Goal: Task Accomplishment & Management: Use online tool/utility

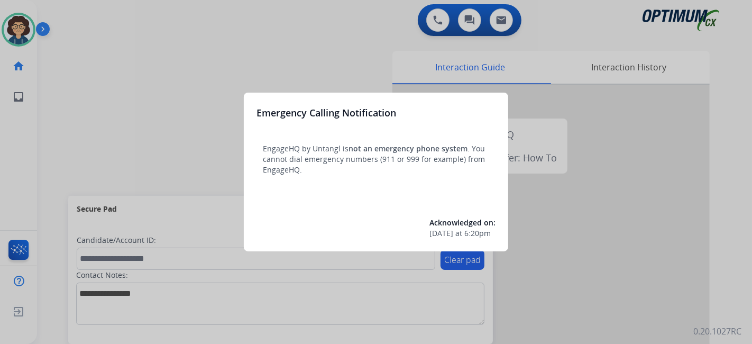
click at [86, 168] on div at bounding box center [376, 172] width 752 height 344
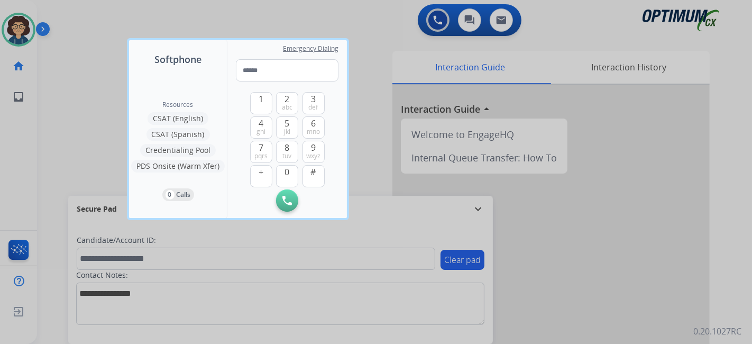
click at [82, 159] on div at bounding box center [376, 172] width 752 height 344
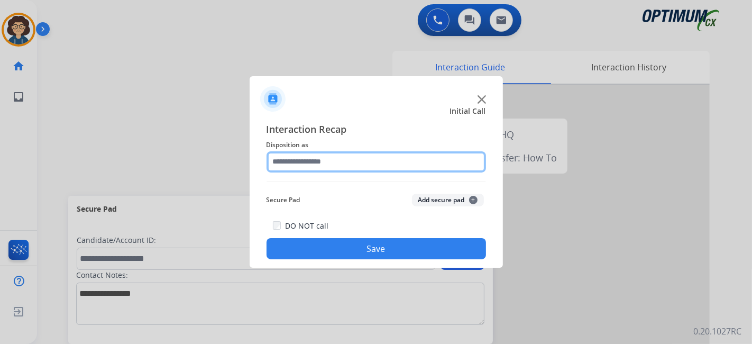
click at [384, 157] on input "text" at bounding box center [375, 161] width 219 height 21
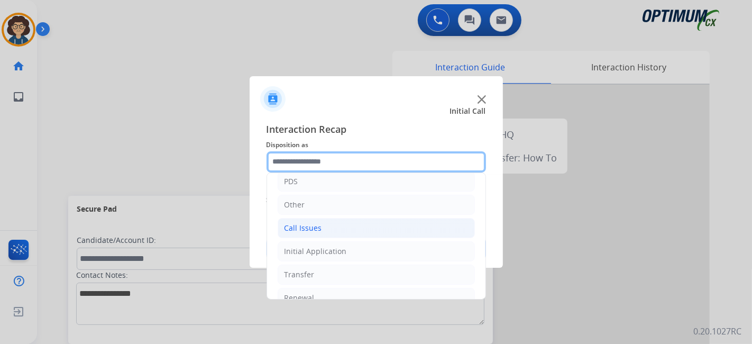
scroll to position [69, 0]
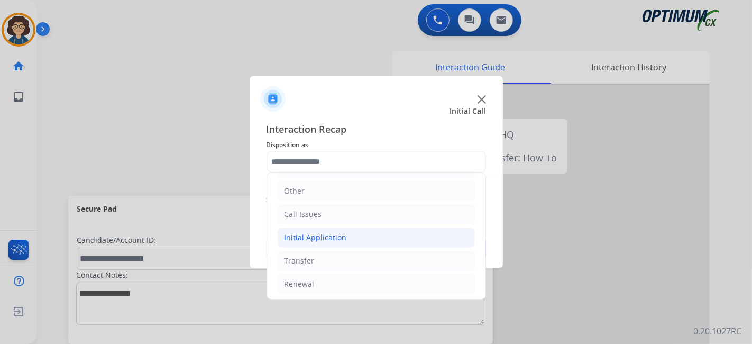
click at [373, 236] on li "Initial Application" at bounding box center [375, 237] width 197 height 20
click at [399, 212] on li "Call Issues" at bounding box center [375, 214] width 197 height 20
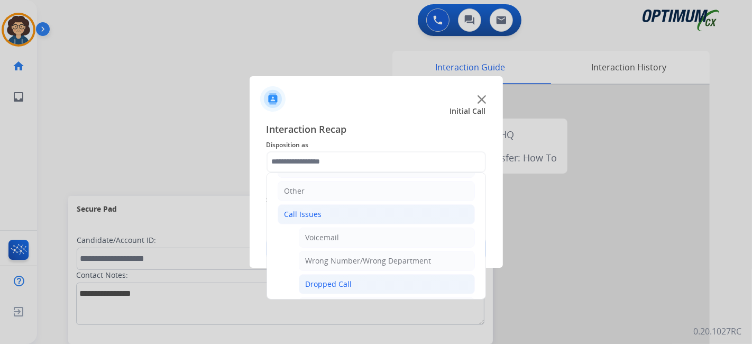
click at [379, 277] on li "Dropped Call" at bounding box center [387, 284] width 176 height 20
type input "**********"
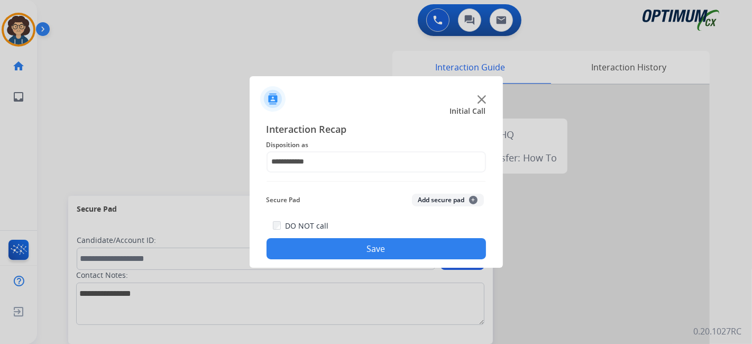
click at [382, 251] on button "Save" at bounding box center [375, 248] width 219 height 21
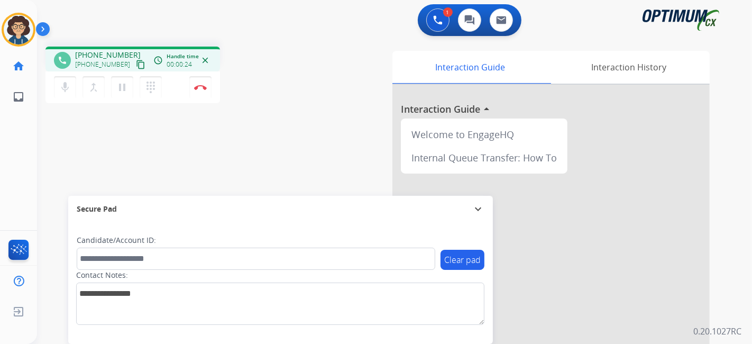
click at [136, 65] on mat-icon "content_copy" at bounding box center [141, 65] width 10 height 10
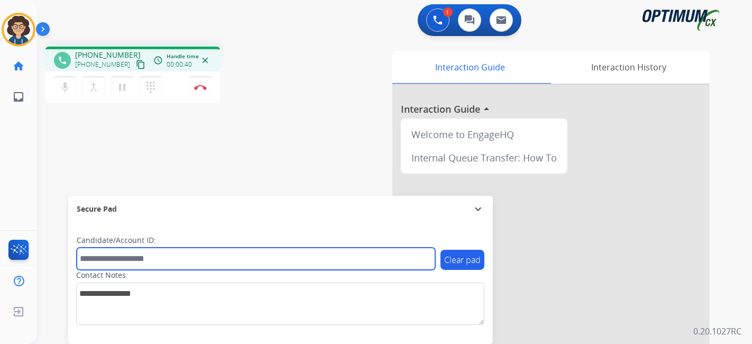
click at [200, 253] on input "text" at bounding box center [256, 258] width 358 height 22
paste input "*******"
type input "*******"
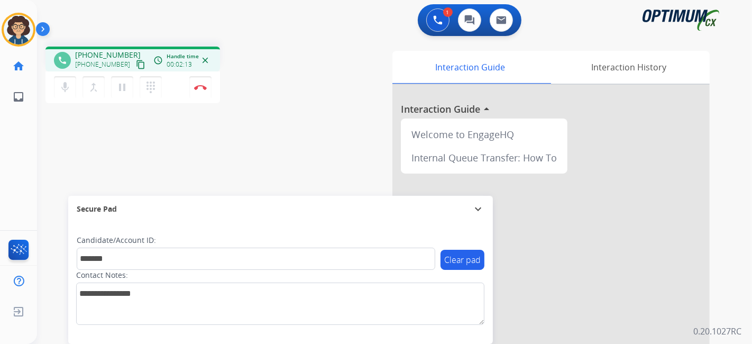
click at [259, 91] on div "phone [PHONE_NUMBER] [PHONE_NUMBER] content_copy access_time Call metrics Queue…" at bounding box center [178, 77] width 266 height 60
click at [202, 91] on button "Disconnect" at bounding box center [200, 87] width 22 height 22
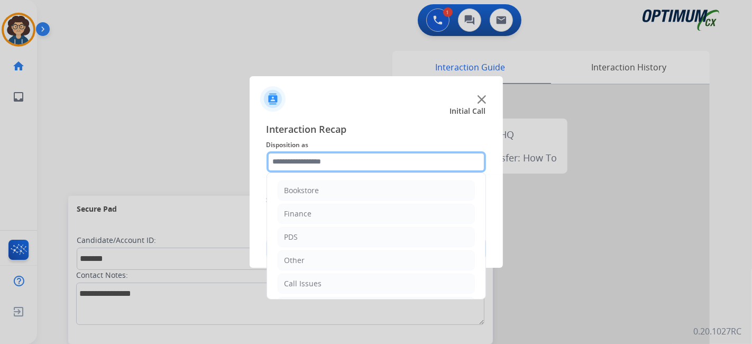
click at [348, 160] on input "text" at bounding box center [375, 161] width 219 height 21
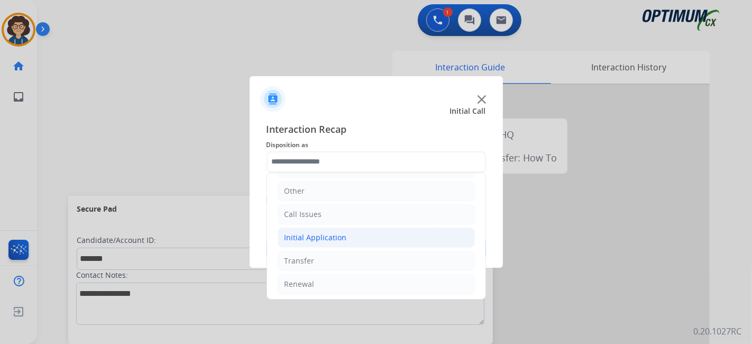
drag, startPoint x: 351, startPoint y: 231, endPoint x: 377, endPoint y: 229, distance: 26.0
click at [351, 231] on li "Initial Application" at bounding box center [375, 237] width 197 height 20
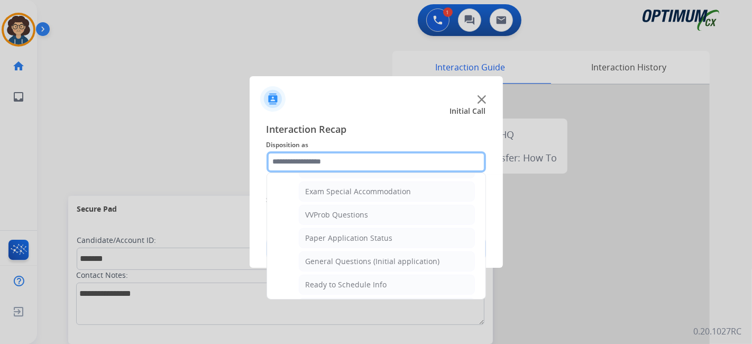
scroll to position [551, 0]
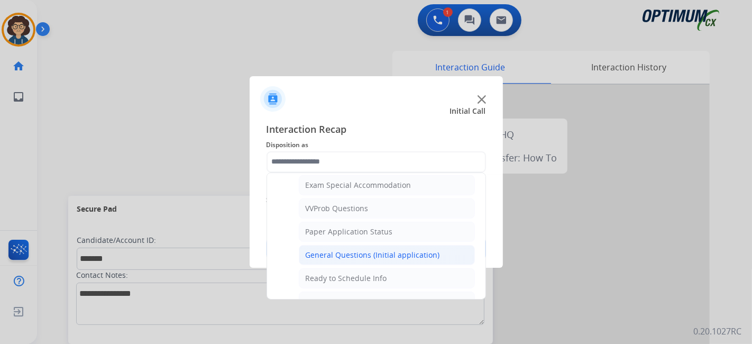
click at [413, 249] on div "General Questions (Initial application)" at bounding box center [372, 254] width 134 height 11
type input "**********"
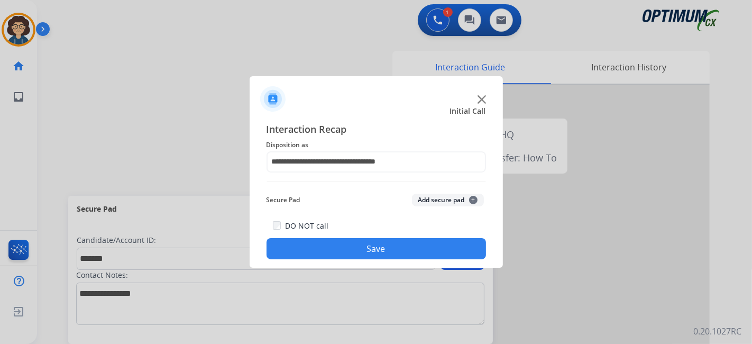
click at [451, 204] on button "Add secure pad +" at bounding box center [448, 199] width 72 height 13
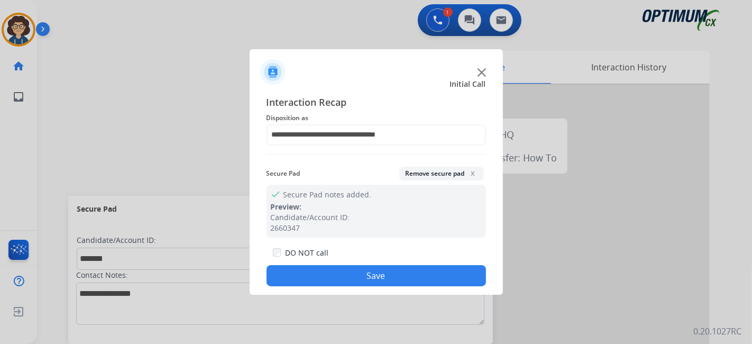
click at [398, 274] on button "Save" at bounding box center [375, 275] width 219 height 21
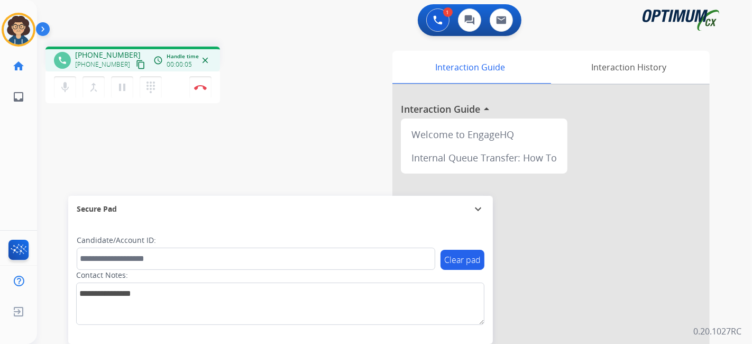
click at [134, 64] on button "content_copy" at bounding box center [140, 64] width 13 height 13
click at [276, 114] on div "phone [PHONE_NUMBER] [PHONE_NUMBER] content_copy access_time Call metrics Queue…" at bounding box center [381, 258] width 689 height 441
click at [293, 85] on div "phone [PHONE_NUMBER] [PHONE_NUMBER] content_copy access_time Call metrics Queue…" at bounding box center [178, 77] width 266 height 60
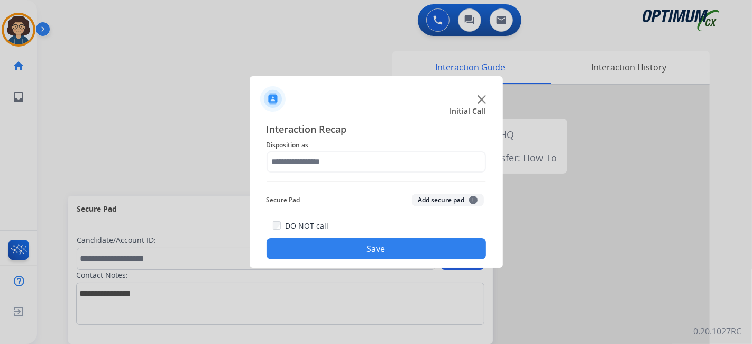
drag, startPoint x: 203, startPoint y: 90, endPoint x: 213, endPoint y: 95, distance: 10.9
click at [209, 92] on div at bounding box center [376, 172] width 752 height 344
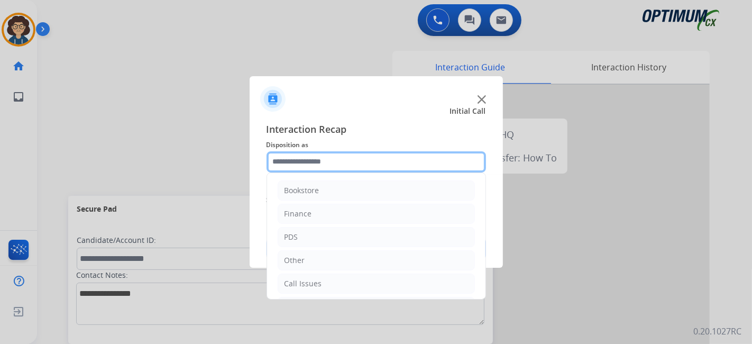
click at [345, 158] on input "text" at bounding box center [375, 161] width 219 height 21
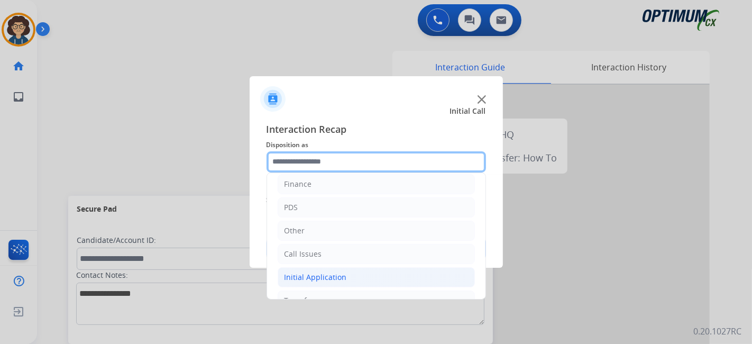
scroll to position [69, 0]
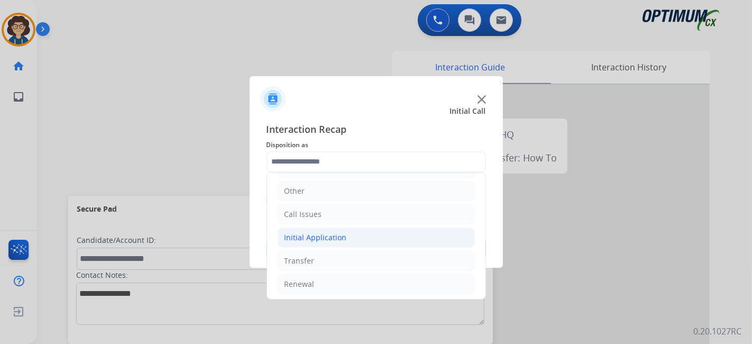
click at [359, 235] on li "Initial Application" at bounding box center [375, 237] width 197 height 20
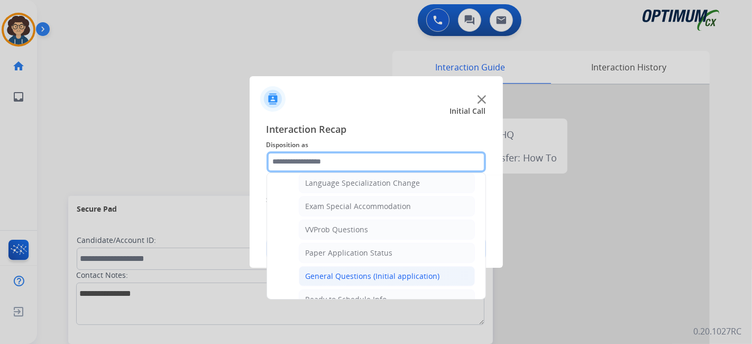
scroll to position [534, 0]
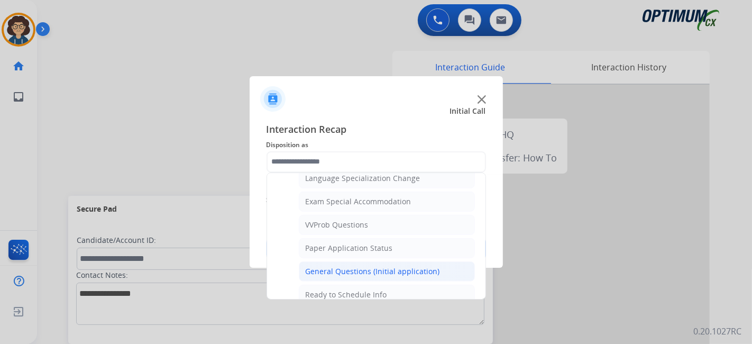
click at [395, 266] on div "General Questions (Initial application)" at bounding box center [372, 271] width 134 height 11
type input "**********"
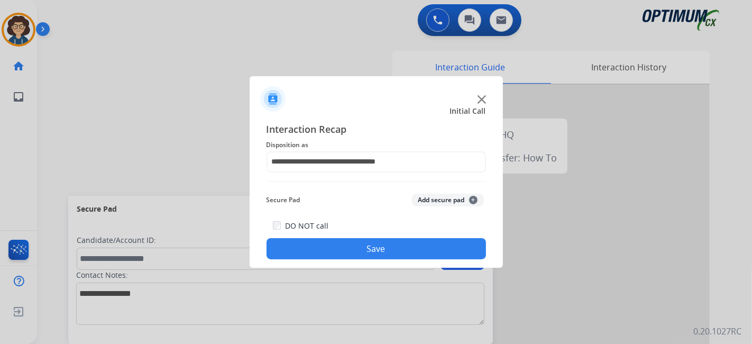
click at [365, 249] on button "Save" at bounding box center [375, 248] width 219 height 21
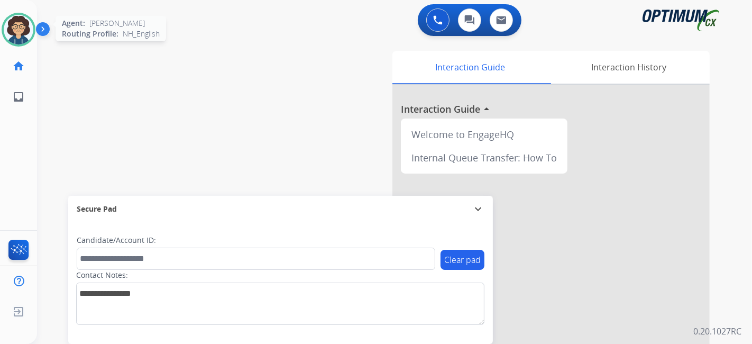
click at [14, 43] on img at bounding box center [19, 30] width 30 height 30
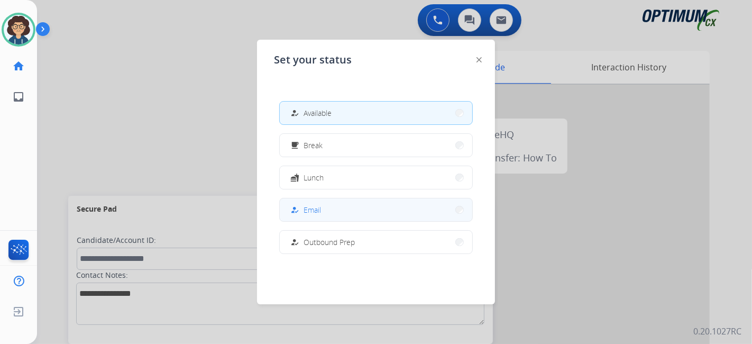
click at [353, 204] on button "how_to_reg Email" at bounding box center [376, 209] width 192 height 23
